Goal: Task Accomplishment & Management: Manage account settings

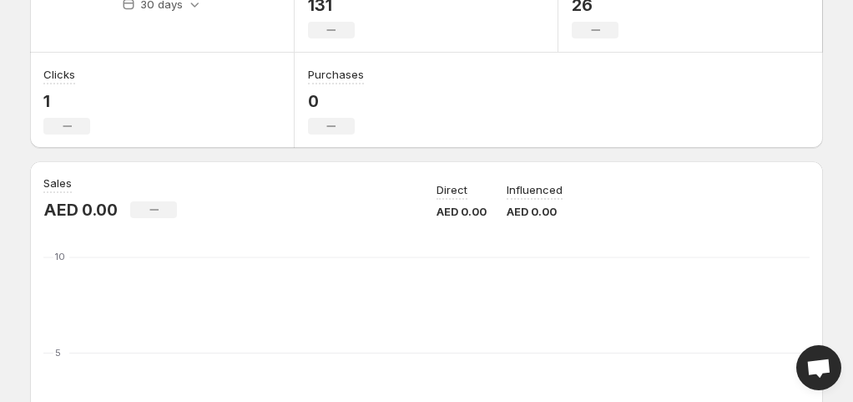
scroll to position [167, 0]
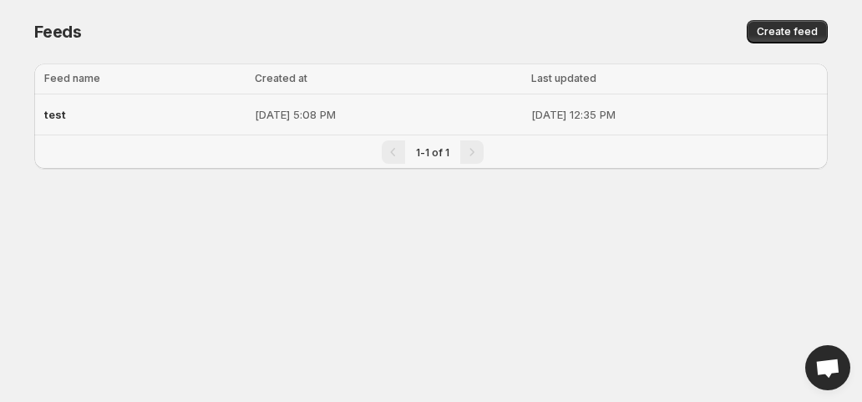
click at [170, 117] on div "test" at bounding box center [144, 114] width 200 height 30
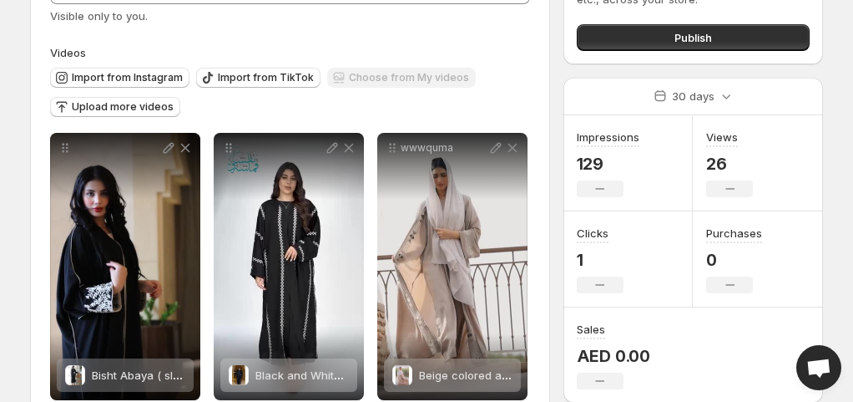
scroll to position [250, 0]
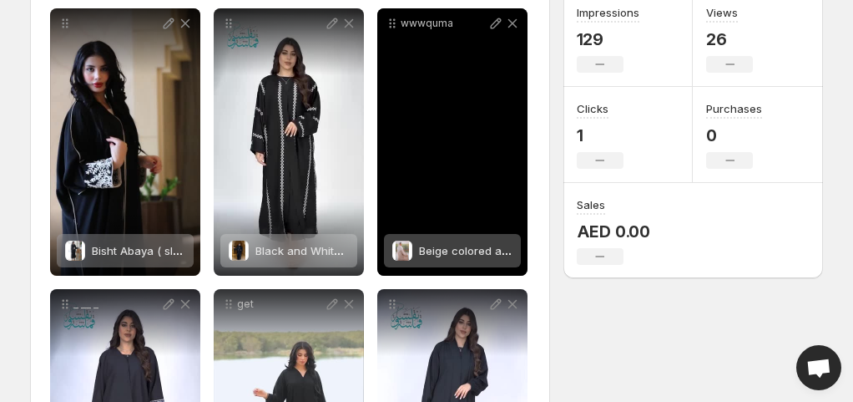
click at [454, 100] on div "wwwquma" at bounding box center [452, 141] width 150 height 267
click at [463, 144] on div "wwwquma" at bounding box center [452, 141] width 150 height 267
click at [491, 114] on div "wwwquma" at bounding box center [452, 141] width 150 height 267
click at [453, 251] on span "Beige colored abaya" at bounding box center [473, 250] width 109 height 13
click at [469, 119] on div "wwwquma" at bounding box center [452, 141] width 150 height 267
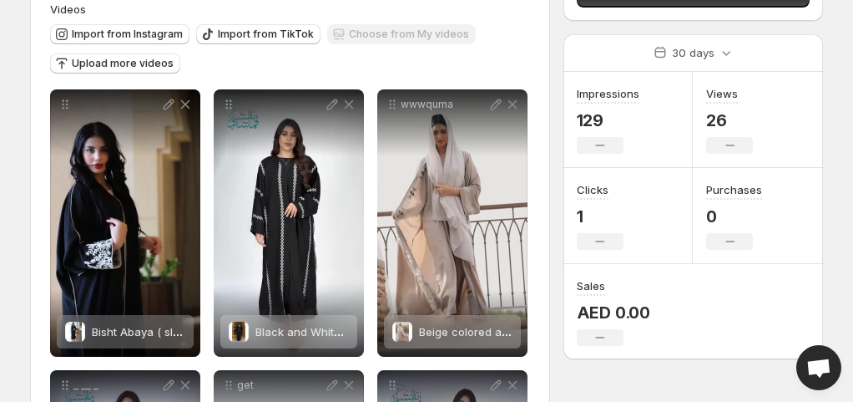
scroll to position [195, 0]
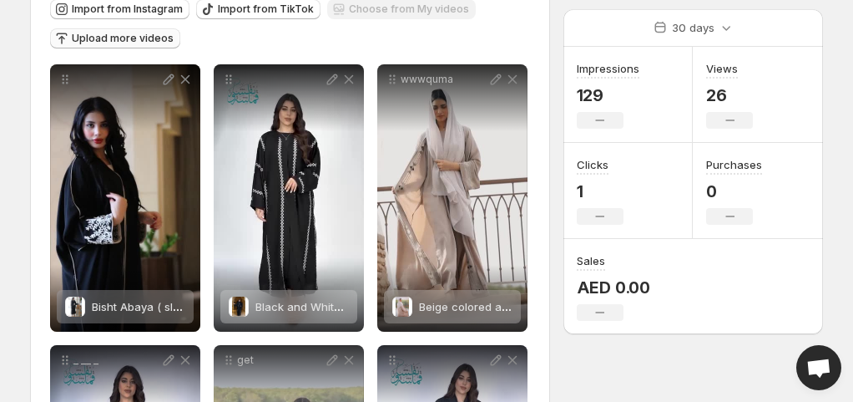
click at [140, 37] on span "Upload more videos" at bounding box center [123, 38] width 102 height 13
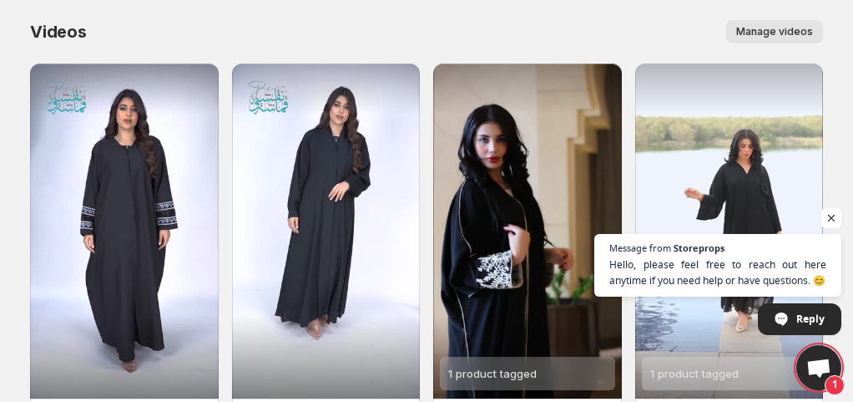
click at [837, 219] on span "Open chat" at bounding box center [832, 218] width 21 height 21
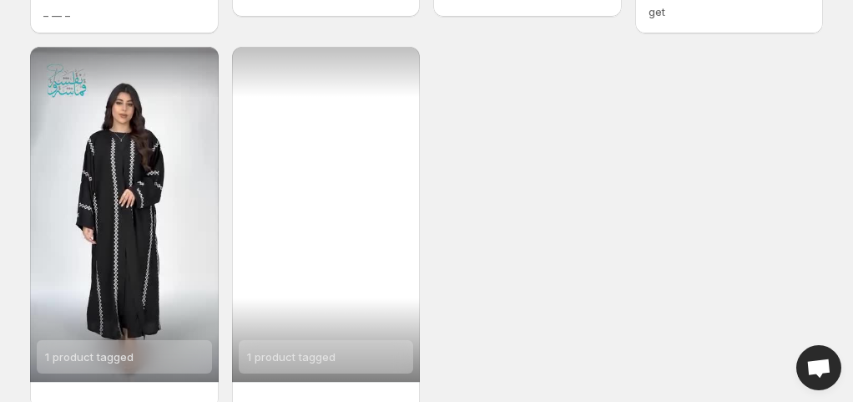
scroll to position [501, 0]
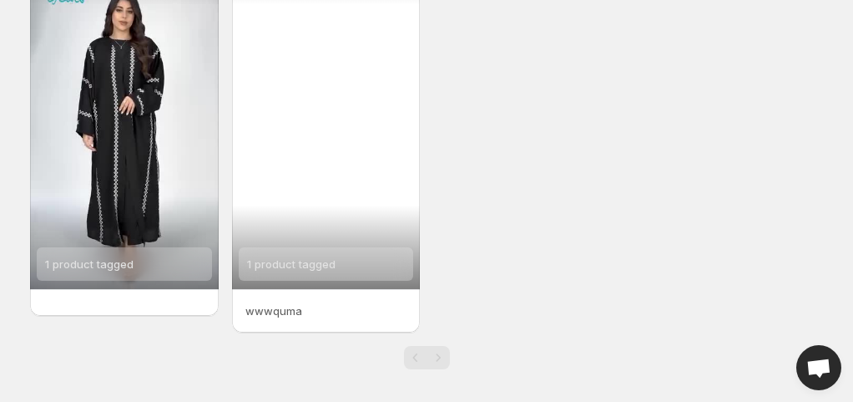
click at [339, 154] on div "1 product tagged" at bounding box center [326, 121] width 189 height 335
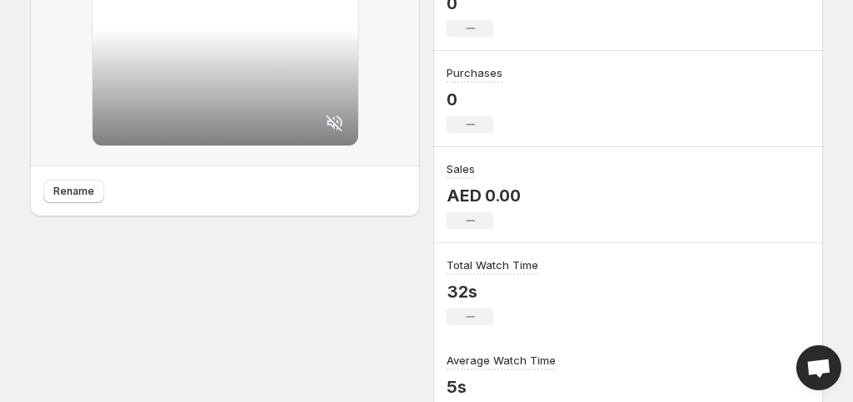
scroll to position [237, 0]
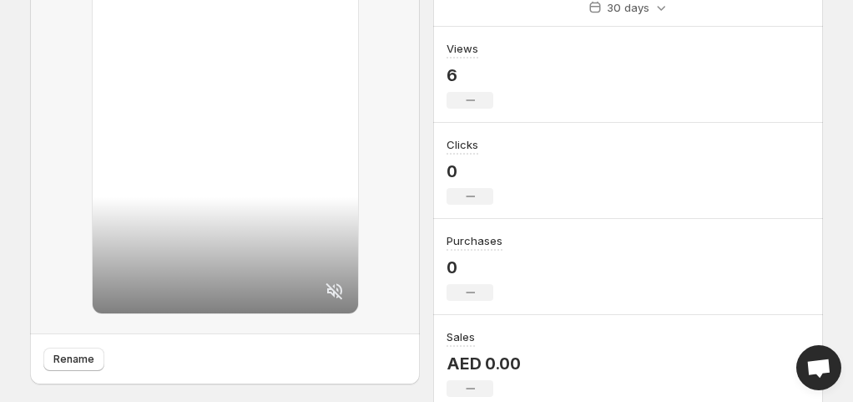
drag, startPoint x: 232, startPoint y: 62, endPoint x: 191, endPoint y: 83, distance: 46.3
click at [191, 83] on div at bounding box center [226, 80] width 266 height 466
drag, startPoint x: 243, startPoint y: 103, endPoint x: 55, endPoint y: 82, distance: 189.0
click at [55, 82] on div at bounding box center [225, 80] width 390 height 508
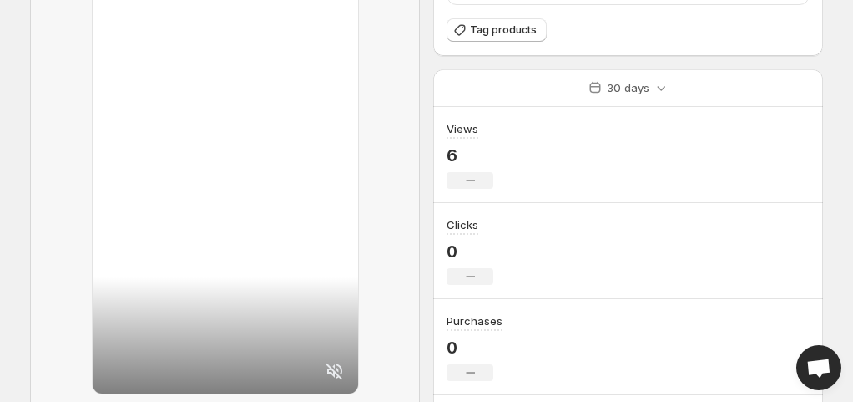
scroll to position [0, 0]
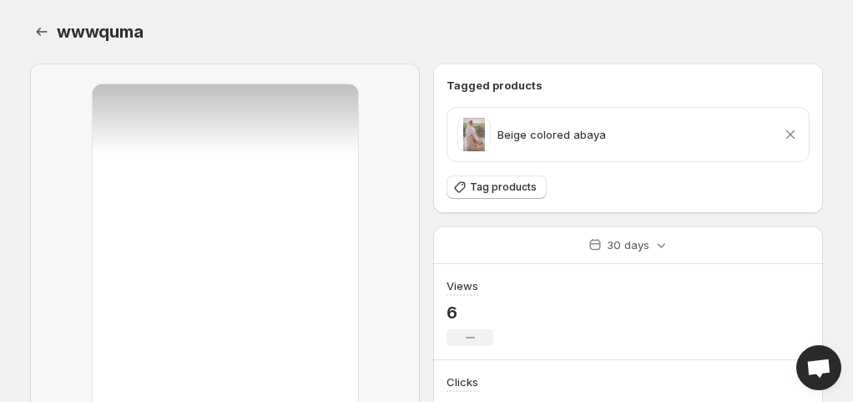
click at [493, 34] on div "wwwquma" at bounding box center [440, 31] width 766 height 23
click at [42, 34] on icon "Settings" at bounding box center [41, 31] width 17 height 17
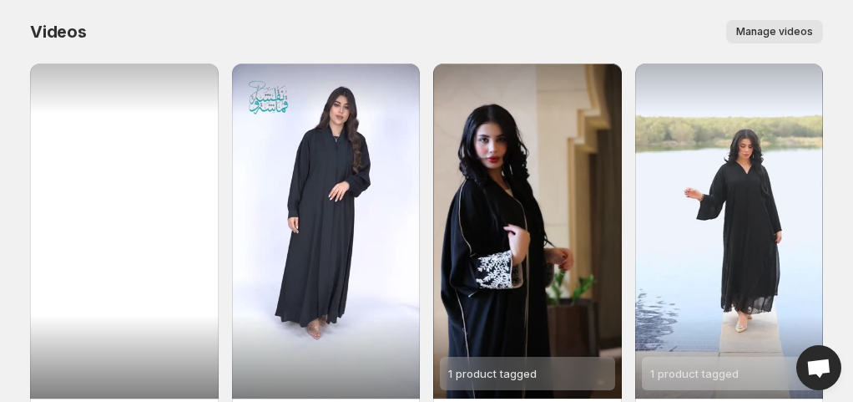
drag, startPoint x: 188, startPoint y: 85, endPoint x: 179, endPoint y: 25, distance: 60.8
click at [179, 25] on div "Manage videos" at bounding box center [465, 31] width 716 height 23
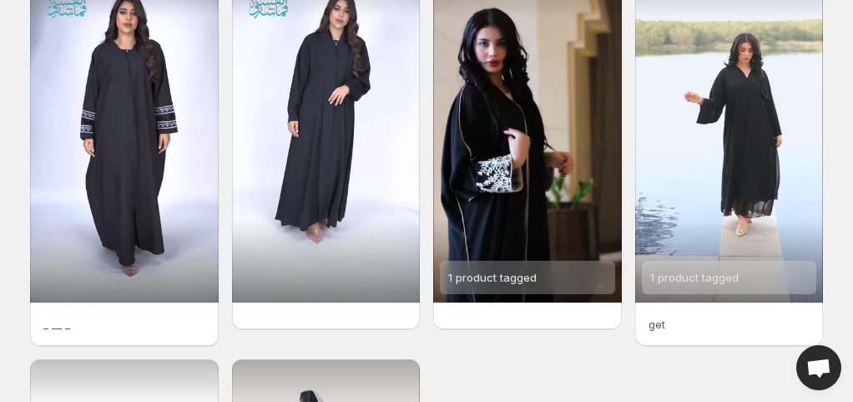
scroll to position [83, 0]
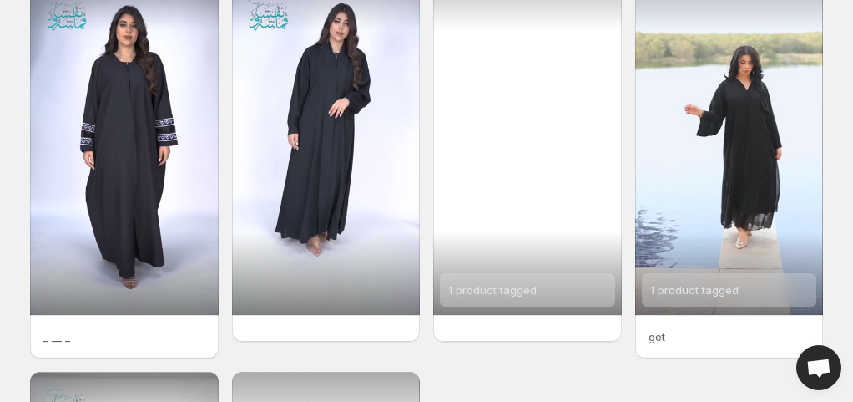
drag, startPoint x: 524, startPoint y: 107, endPoint x: 544, endPoint y: 110, distance: 21.1
click at [544, 110] on div "1 product tagged" at bounding box center [527, 147] width 189 height 335
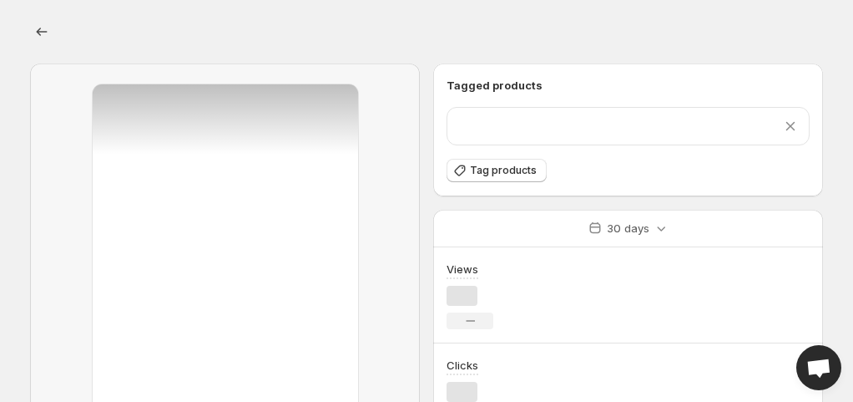
click at [540, 112] on div "Remove product" at bounding box center [629, 126] width 362 height 37
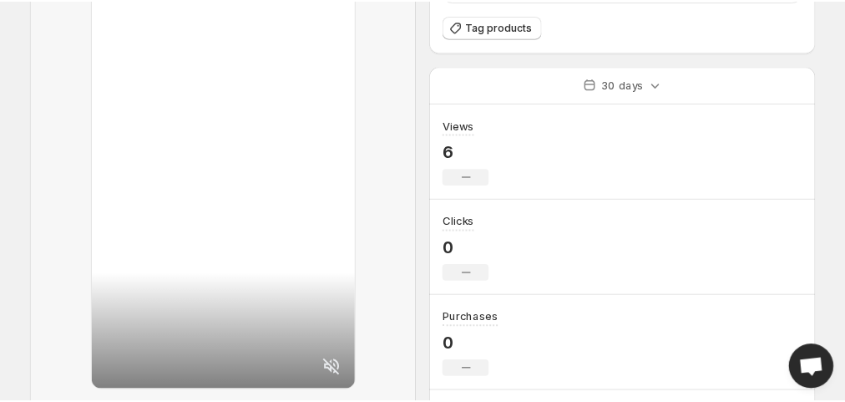
scroll to position [167, 0]
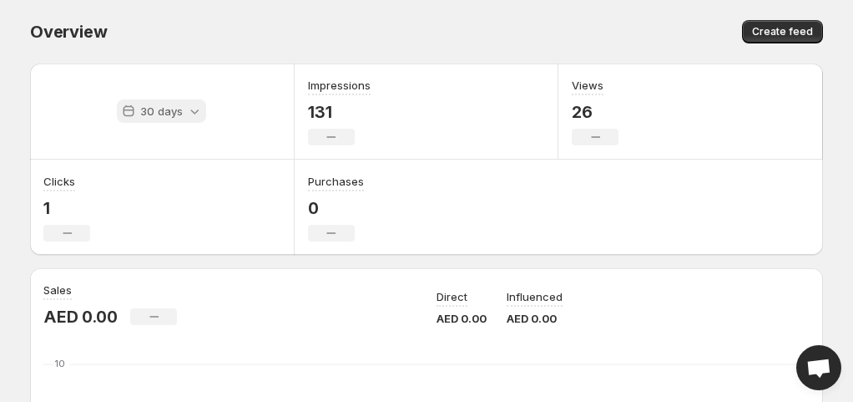
scroll to position [250, 0]
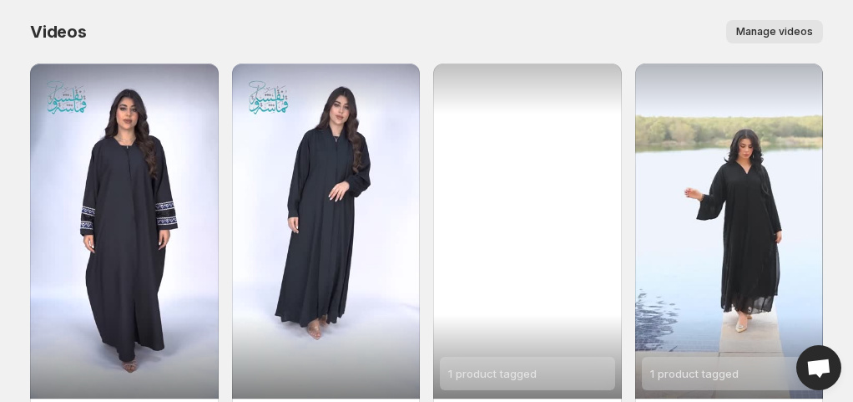
click at [521, 185] on div "1 product tagged" at bounding box center [527, 230] width 189 height 335
